Goal: Task Accomplishment & Management: Manage account settings

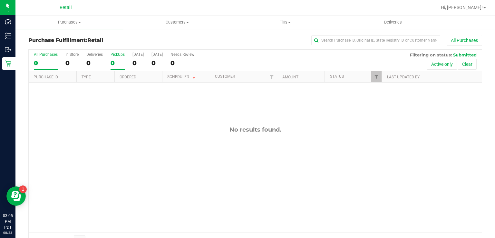
click at [113, 62] on div "0" at bounding box center [117, 62] width 14 height 7
click at [0, 0] on input "PickUps 0" at bounding box center [0, 0] width 0 height 0
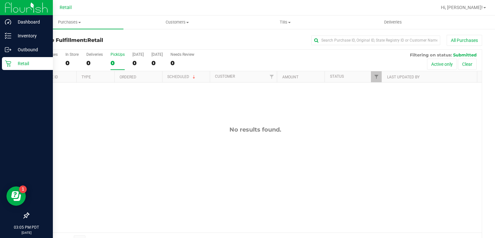
click at [0, 65] on link "Retail" at bounding box center [26, 64] width 53 height 14
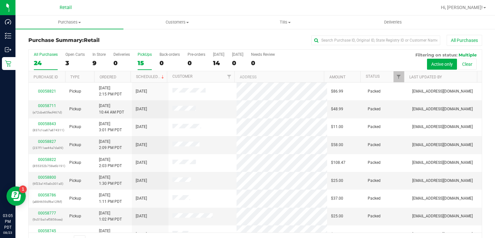
click at [148, 57] on label "PickUps 15" at bounding box center [145, 61] width 14 height 18
click at [0, 0] on input "PickUps 15" at bounding box center [0, 0] width 0 height 0
click at [144, 64] on div "15" at bounding box center [145, 62] width 14 height 7
click at [0, 0] on input "PickUps 15" at bounding box center [0, 0] width 0 height 0
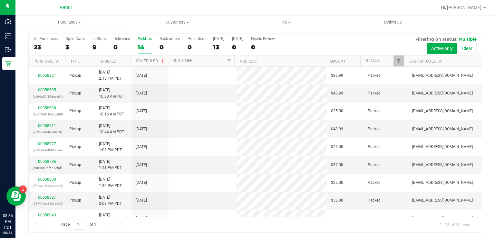
click at [139, 40] on div "PickUps" at bounding box center [145, 38] width 14 height 5
click at [0, 0] on input "PickUps 14" at bounding box center [0, 0] width 0 height 0
click at [483, 9] on link "Hi, [PERSON_NAME]!" at bounding box center [463, 7] width 50 height 7
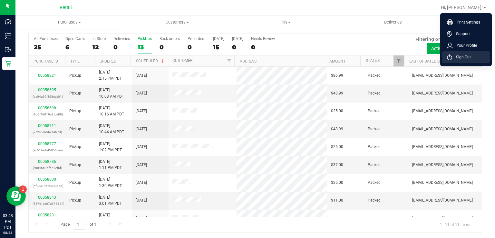
click at [464, 57] on span "Sign Out" at bounding box center [461, 57] width 19 height 6
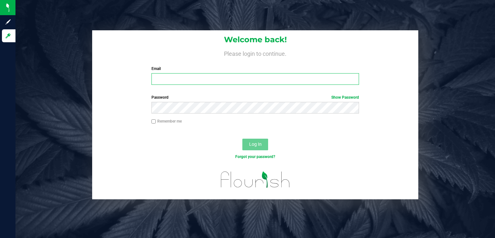
click at [170, 79] on input "Email" at bounding box center [255, 79] width 208 height 12
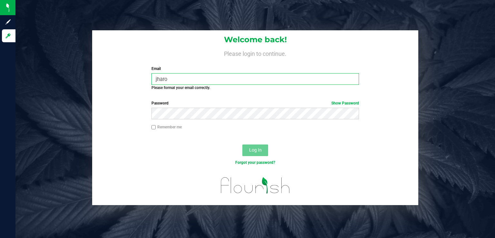
type input "[EMAIL_ADDRESS][DOMAIN_NAME]"
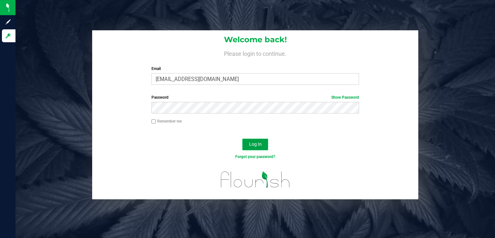
click at [259, 139] on button "Log In" at bounding box center [255, 144] width 26 height 12
